Goal: Check status: Check status

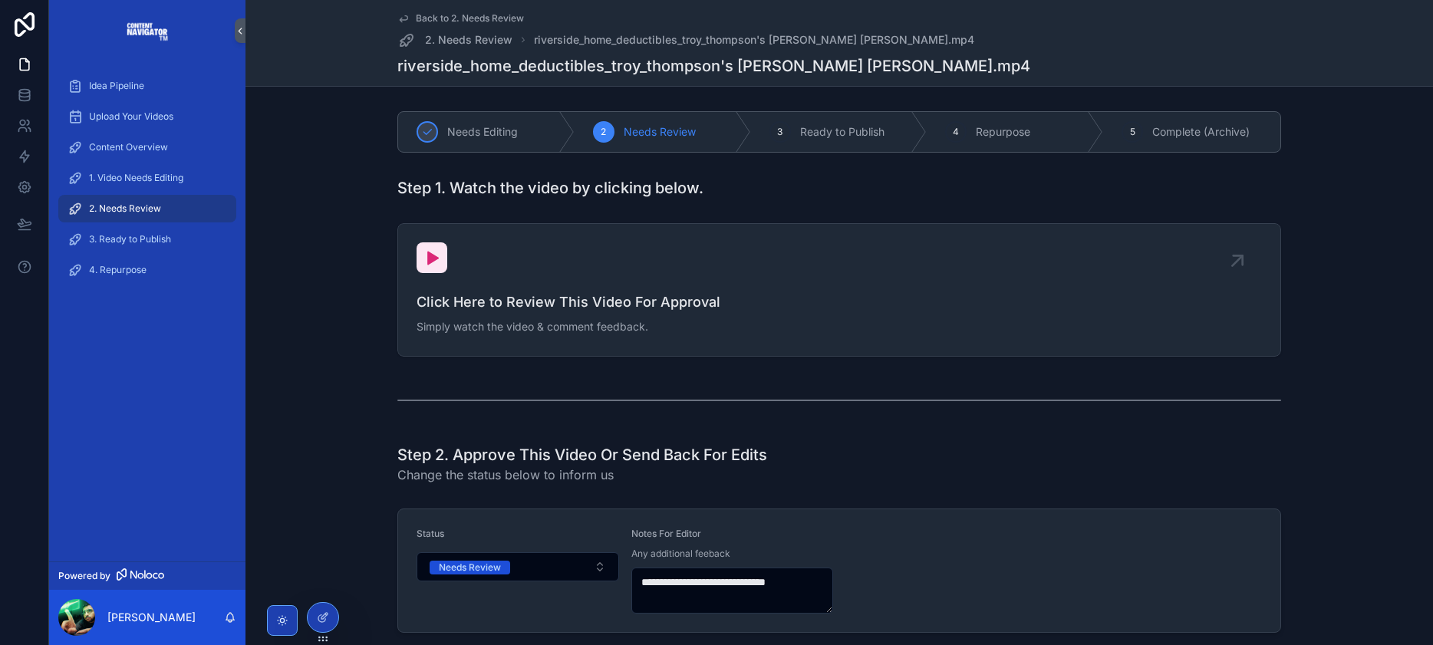
click at [111, 203] on span "2. Needs Review" at bounding box center [125, 209] width 72 height 12
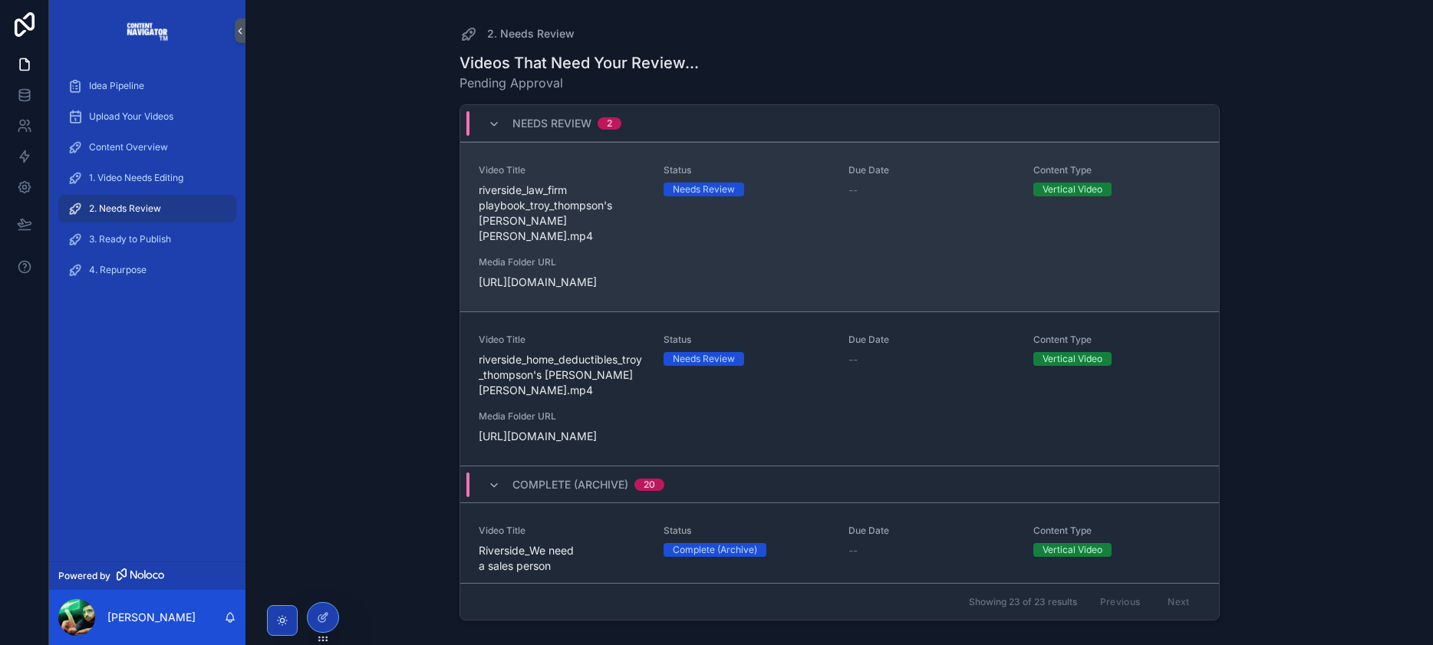
click at [619, 222] on span "riverside_law_firm playbook_troy_thompson's [PERSON_NAME] [PERSON_NAME].mp4" at bounding box center [562, 213] width 167 height 61
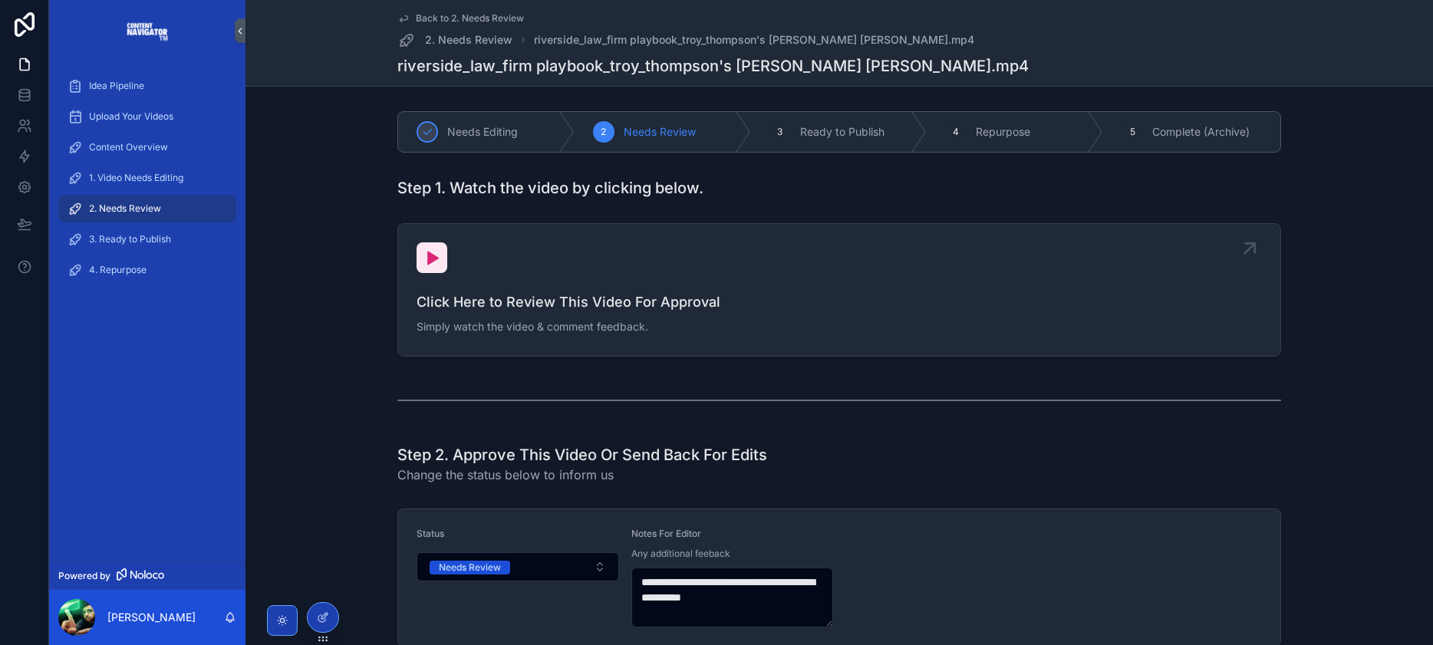
click at [772, 285] on div "Click Here to Review This Video For Approval Simply watch the video & comment f…" at bounding box center [840, 289] width 846 height 95
